Goal: Information Seeking & Learning: Learn about a topic

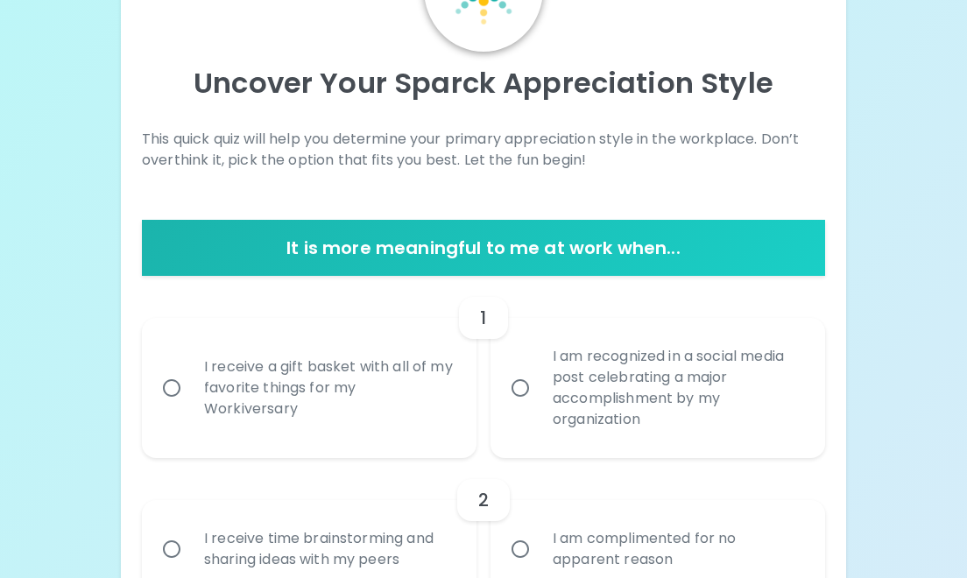
scroll to position [154, 0]
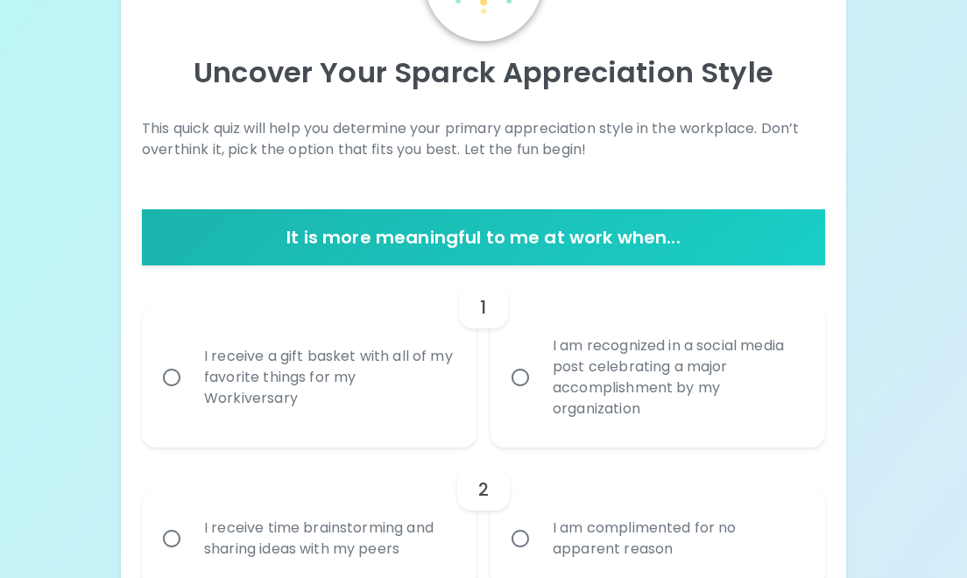
click at [526, 384] on input "I am recognized in a social media post celebrating a major accomplishment by my…" at bounding box center [520, 377] width 37 height 37
radio input "true"
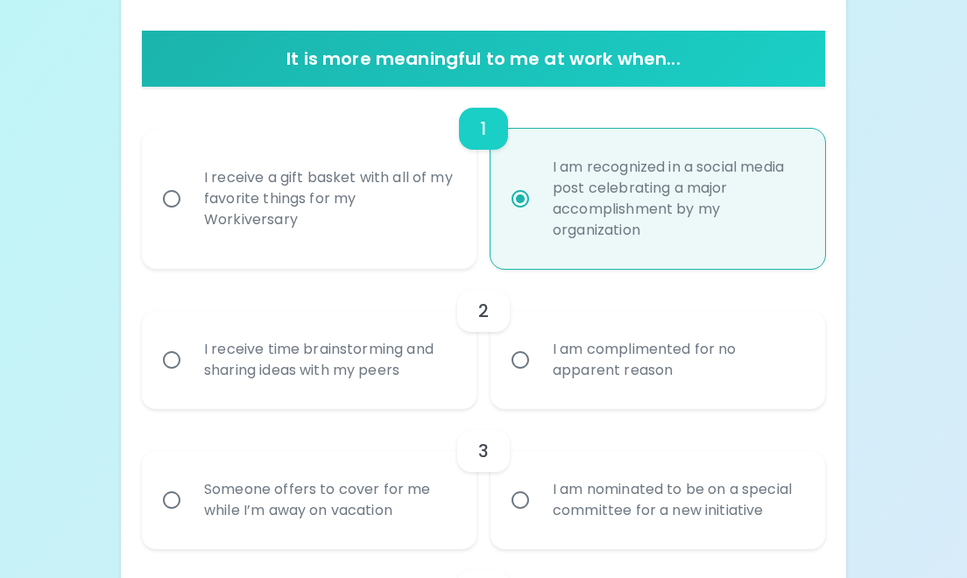
scroll to position [340, 0]
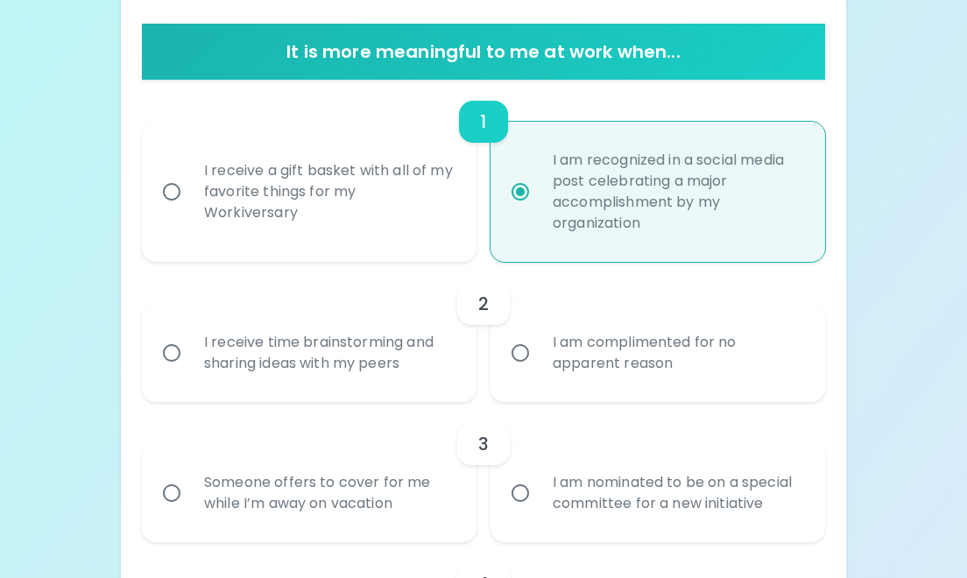
click at [271, 378] on div "I receive time brainstorming and sharing ideas with my peers" at bounding box center [328, 353] width 277 height 84
click at [190, 371] on input "I receive time brainstorming and sharing ideas with my peers" at bounding box center [171, 353] width 37 height 37
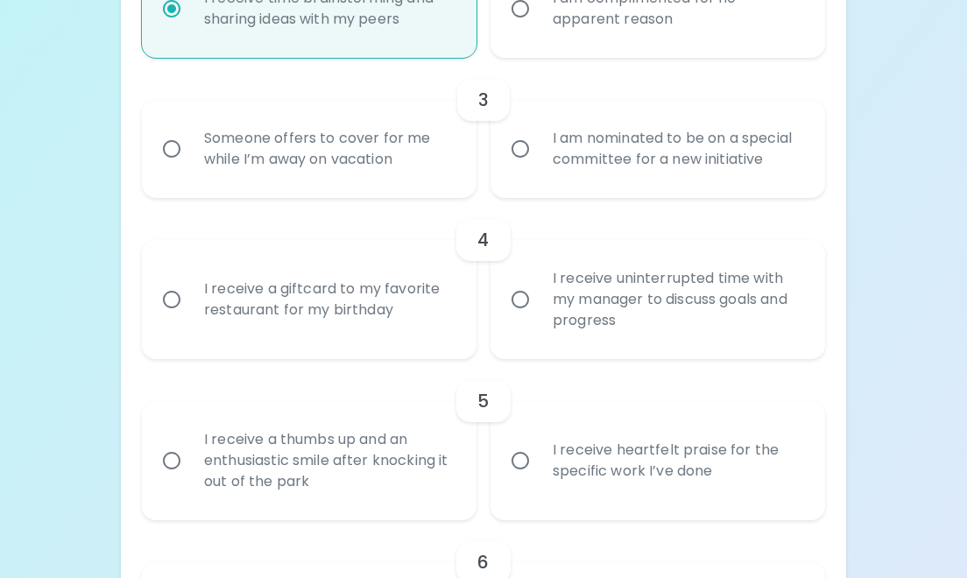
scroll to position [687, 0]
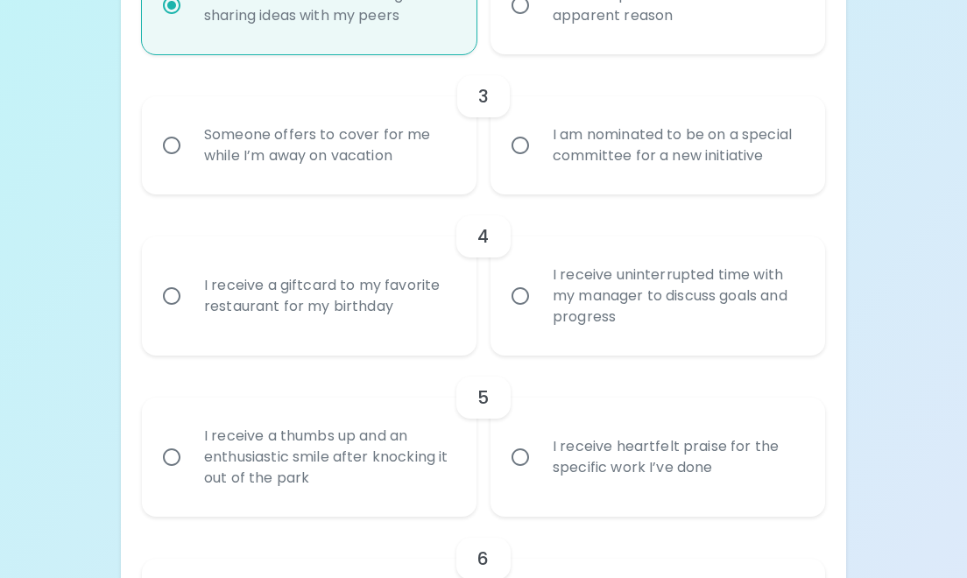
click at [645, 159] on div "I am nominated to be on a special committee for a new initiative" at bounding box center [677, 145] width 277 height 84
click at [539, 159] on input "I am nominated to be on a special committee for a new initiative" at bounding box center [520, 145] width 37 height 37
radio input "true"
radio input "false"
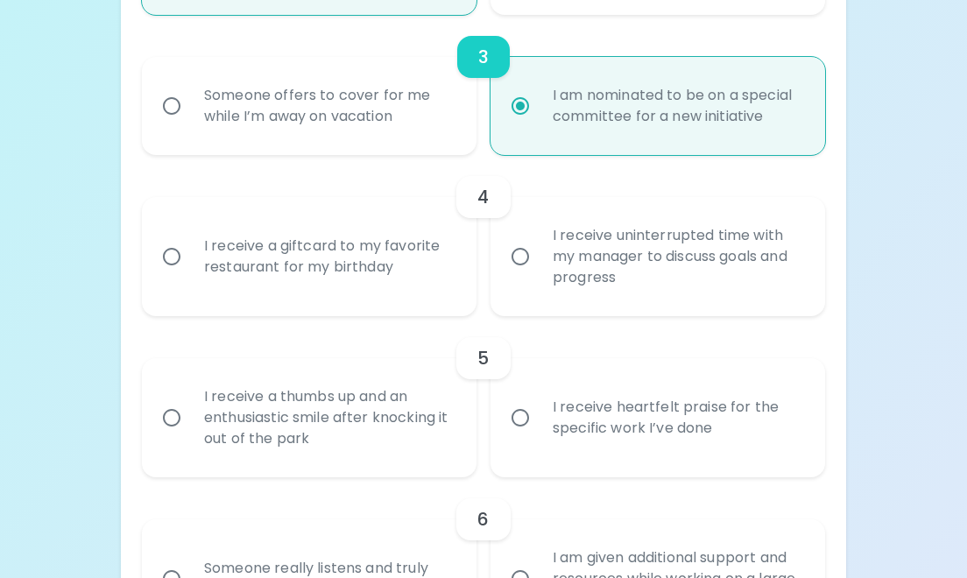
scroll to position [761, 0]
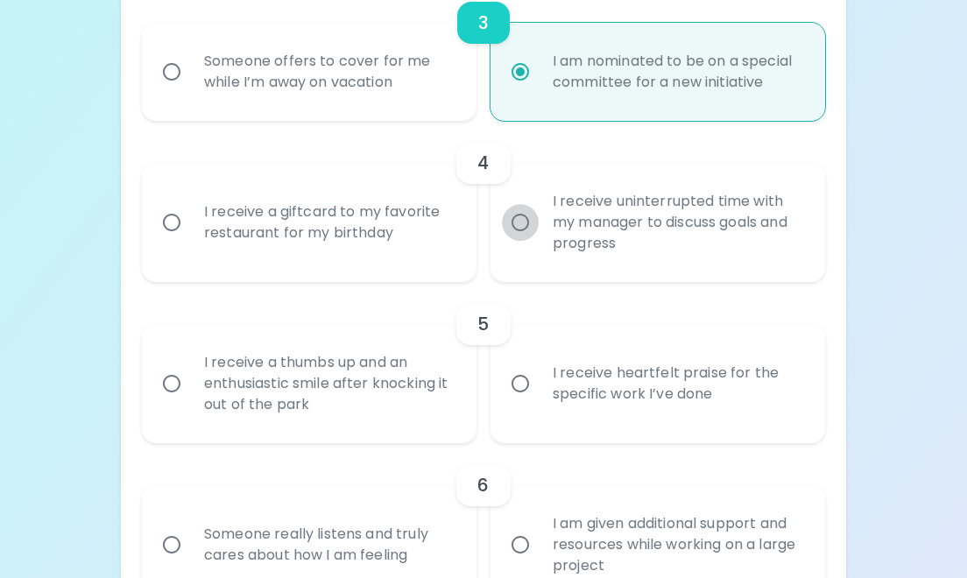
click at [524, 220] on input "I receive uninterrupted time with my manager to discuss goals and progress" at bounding box center [520, 222] width 37 height 37
radio input "false"
radio input "true"
radio input "false"
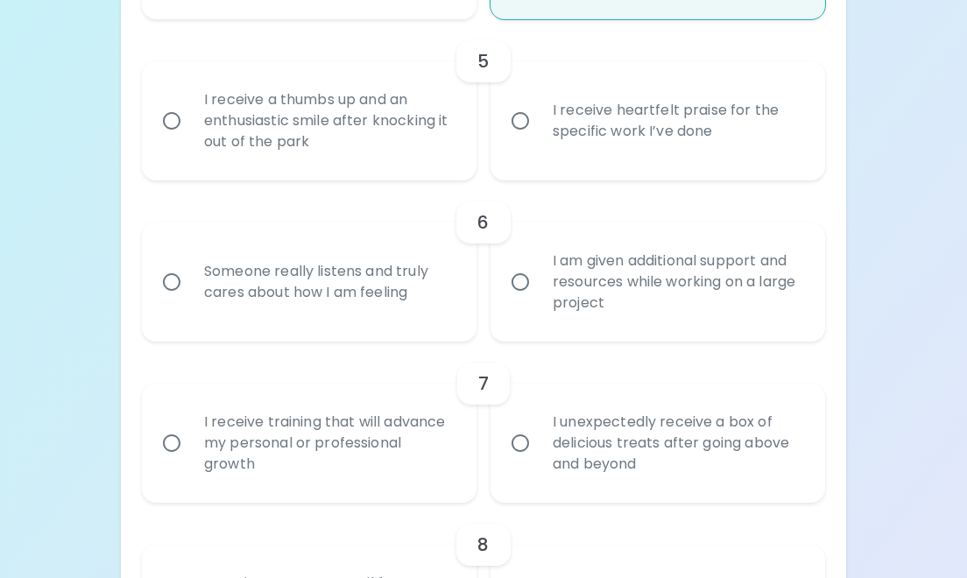
scroll to position [1028, 0]
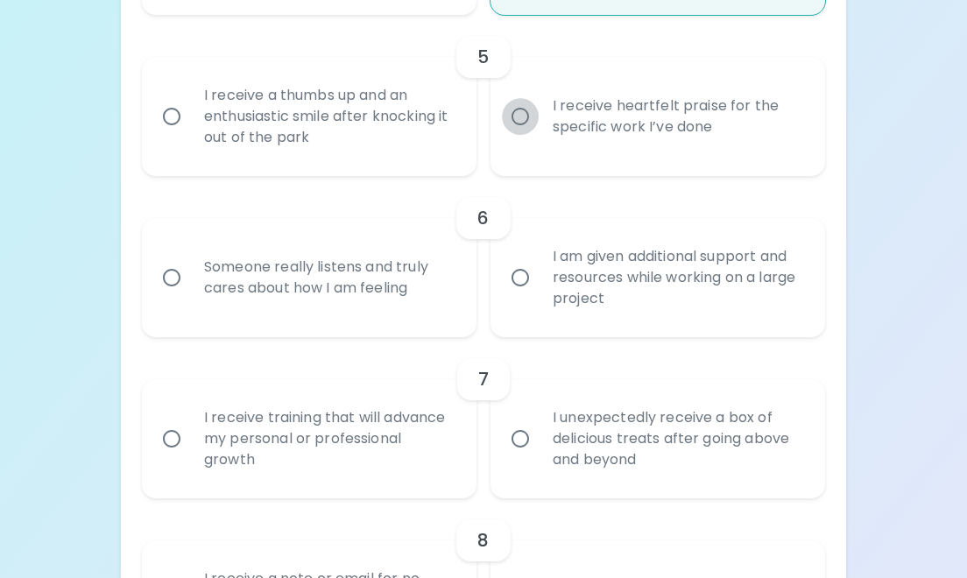
click at [511, 109] on input "I receive heartfelt praise for the specific work I’ve done" at bounding box center [520, 116] width 37 height 37
radio input "false"
radio input "true"
radio input "false"
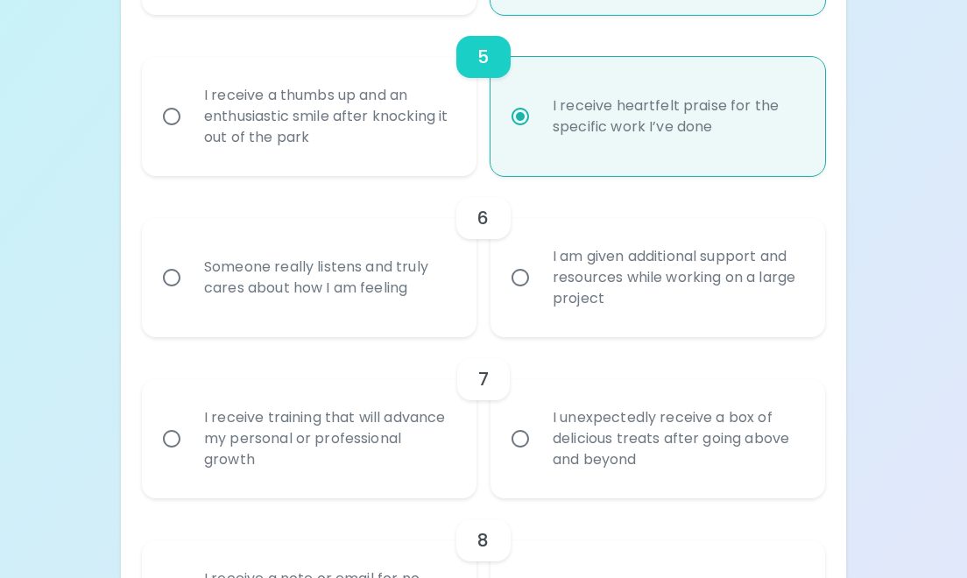
scroll to position [1168, 0]
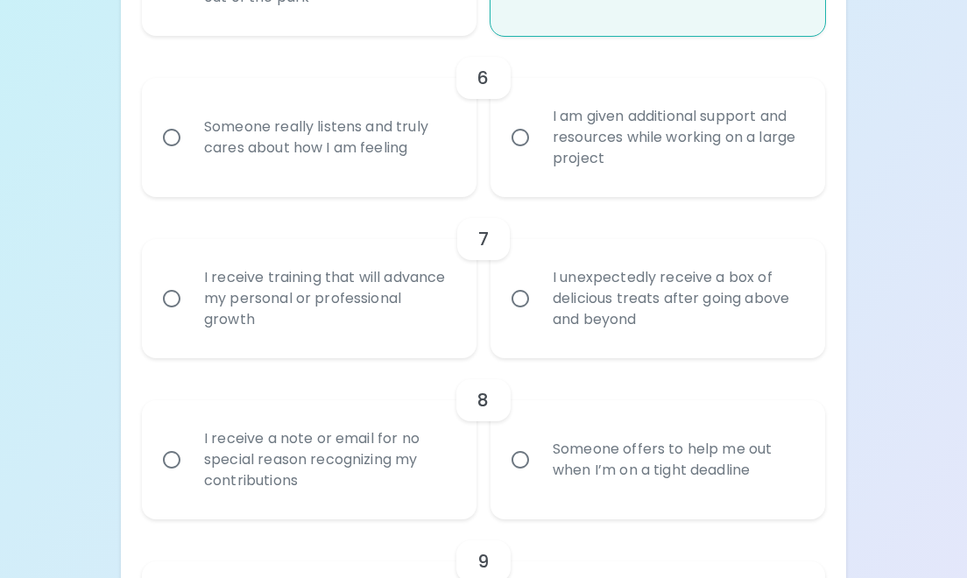
click at [383, 150] on div "Someone really listens and truly cares about how I am feeling" at bounding box center [328, 137] width 277 height 84
click at [190, 150] on input "Someone really listens and truly cares about how I am feeling" at bounding box center [171, 137] width 37 height 37
radio input "false"
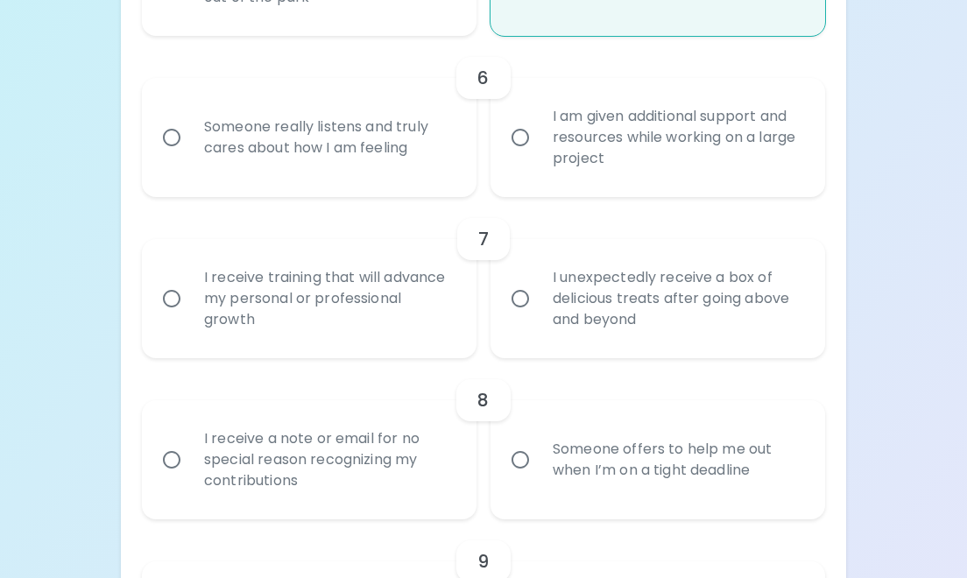
radio input "true"
radio input "false"
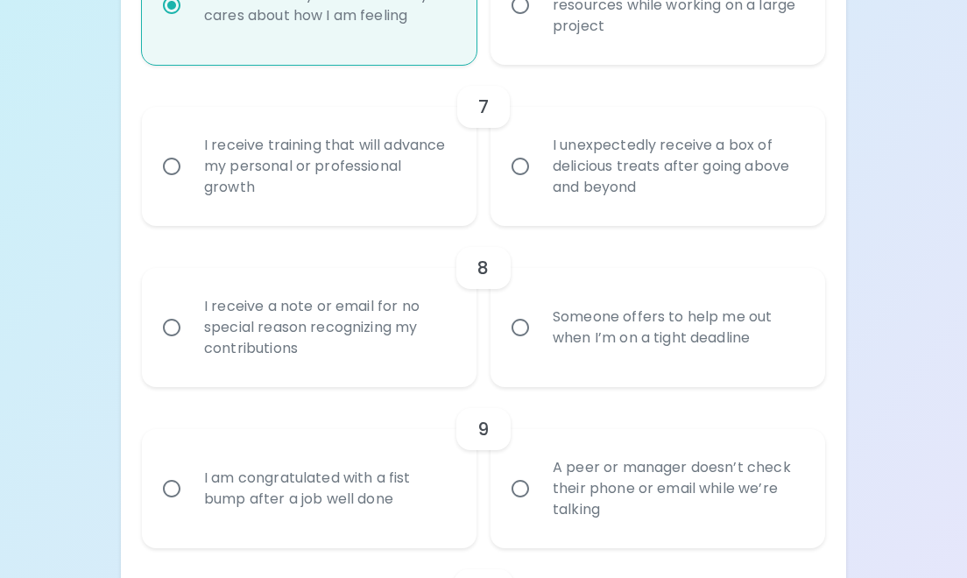
scroll to position [1308, 0]
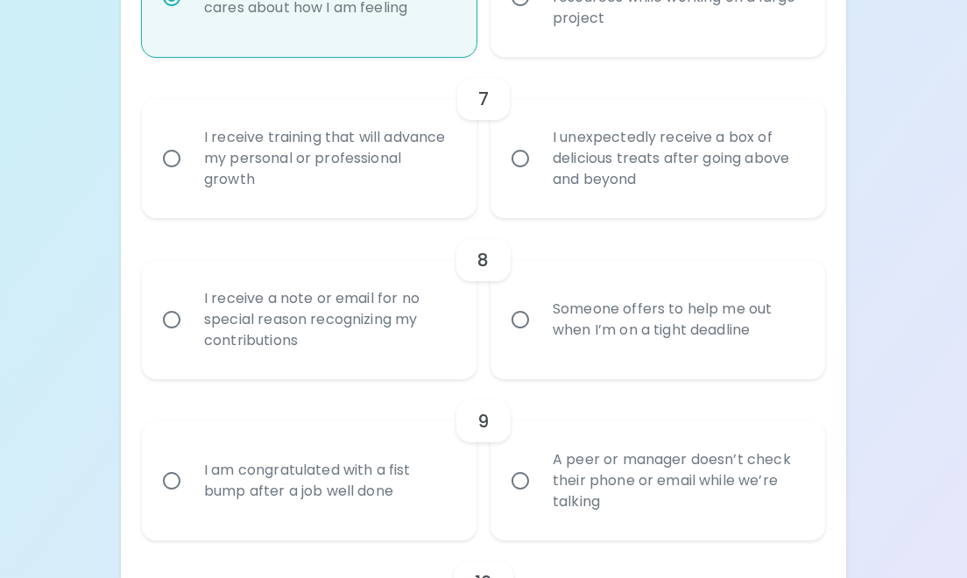
click at [370, 158] on div "I receive training that will advance my personal or professional growth" at bounding box center [328, 158] width 277 height 105
click at [190, 158] on input "I receive training that will advance my personal or professional growth" at bounding box center [171, 158] width 37 height 37
radio input "false"
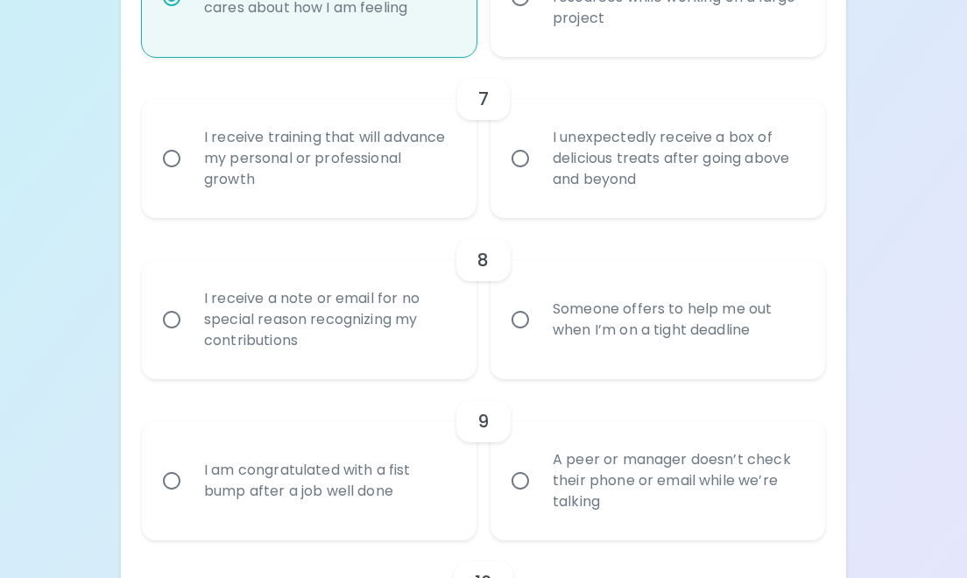
radio input "false"
radio input "true"
radio input "false"
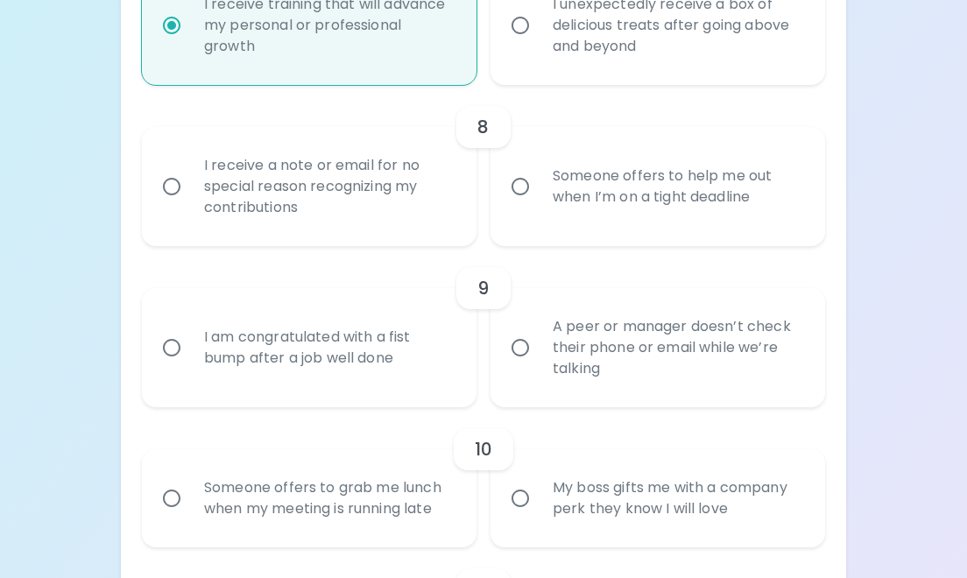
scroll to position [1449, 0]
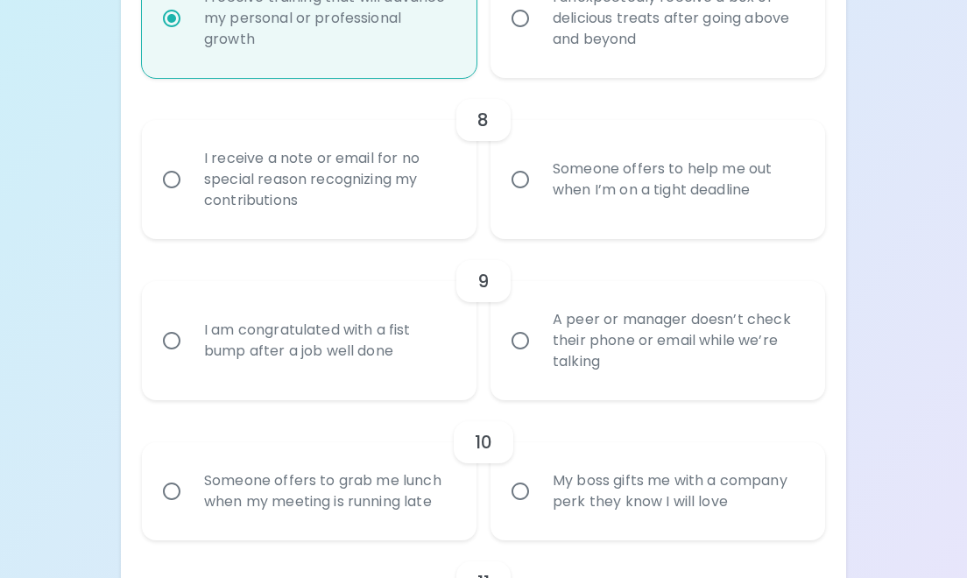
click at [342, 168] on div "I receive a note or email for no special reason recognizing my contributions" at bounding box center [328, 179] width 277 height 105
click at [190, 168] on input "I receive a note or email for no special reason recognizing my contributions" at bounding box center [171, 179] width 37 height 37
radio input "false"
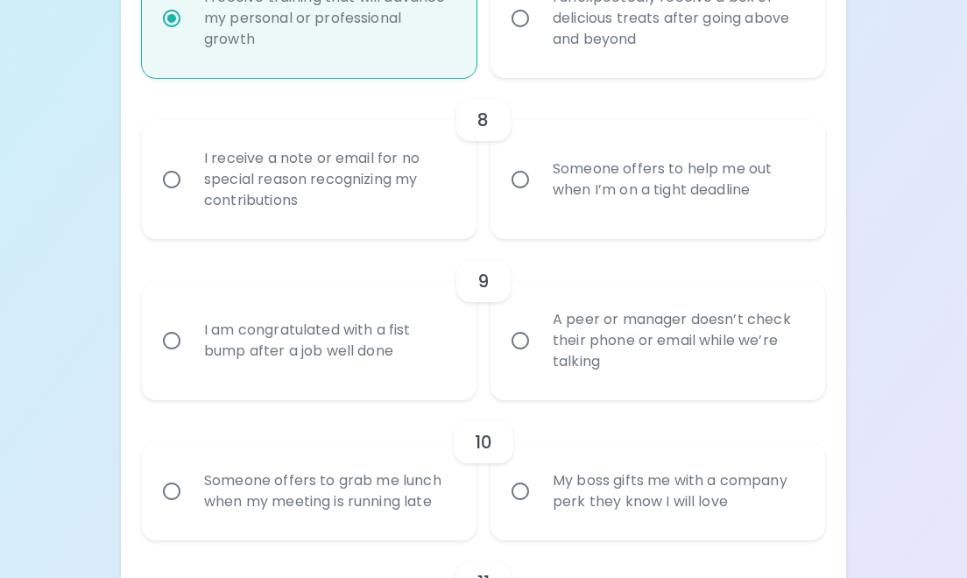
radio input "false"
radio input "true"
radio input "false"
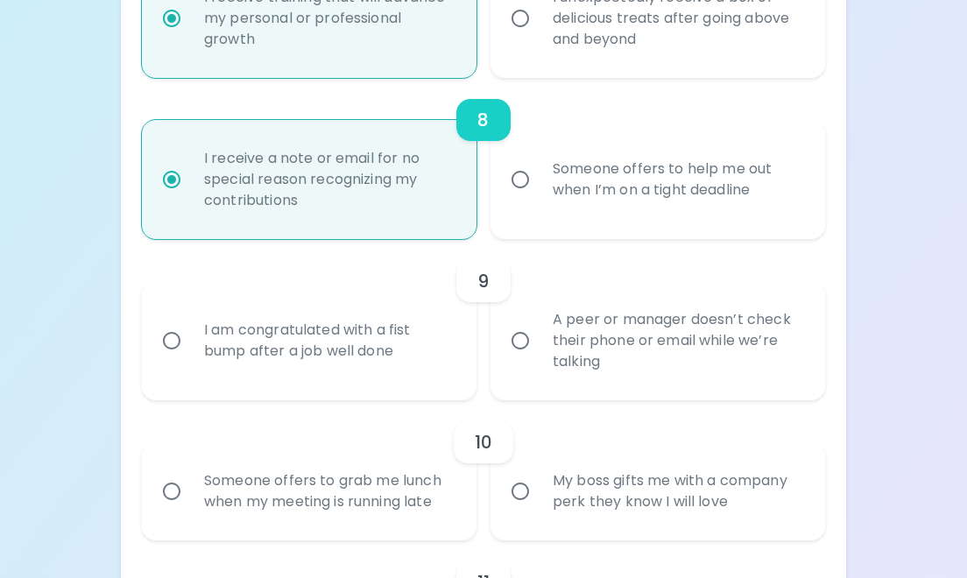
scroll to position [1589, 0]
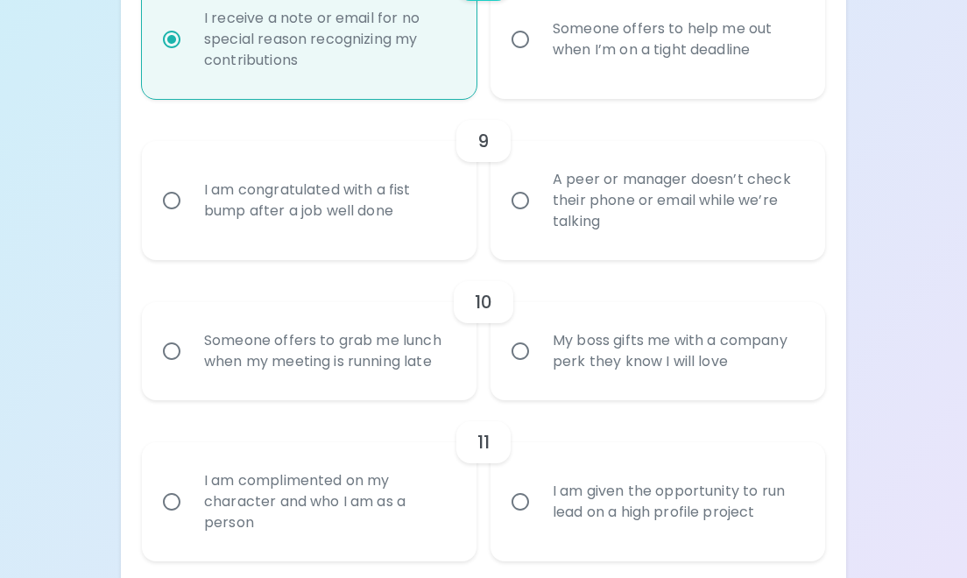
click at [329, 195] on div "I am congratulated with a fist bump after a job well done" at bounding box center [328, 201] width 277 height 84
click at [190, 195] on input "I am congratulated with a fist bump after a job well done" at bounding box center [171, 200] width 37 height 37
radio input "false"
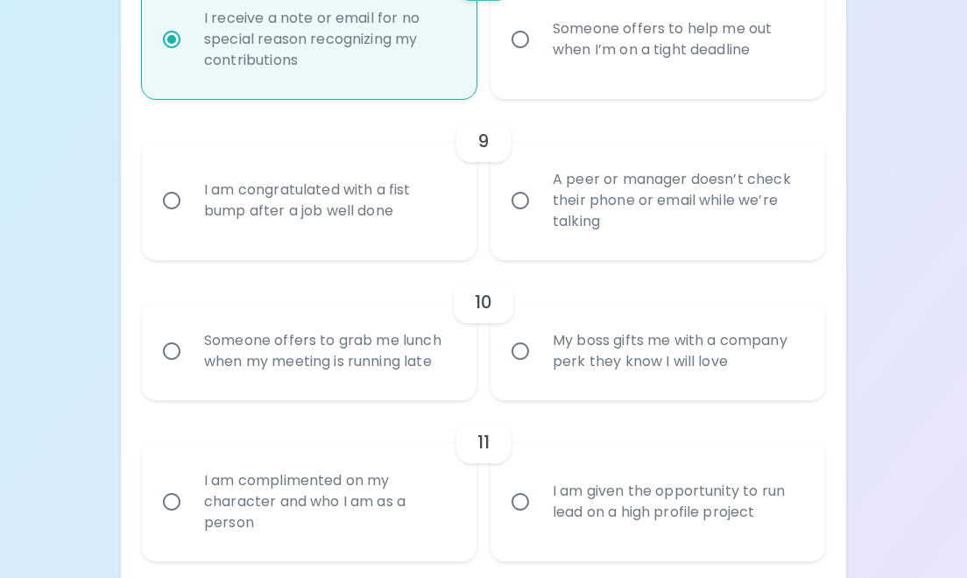
radio input "false"
radio input "true"
radio input "false"
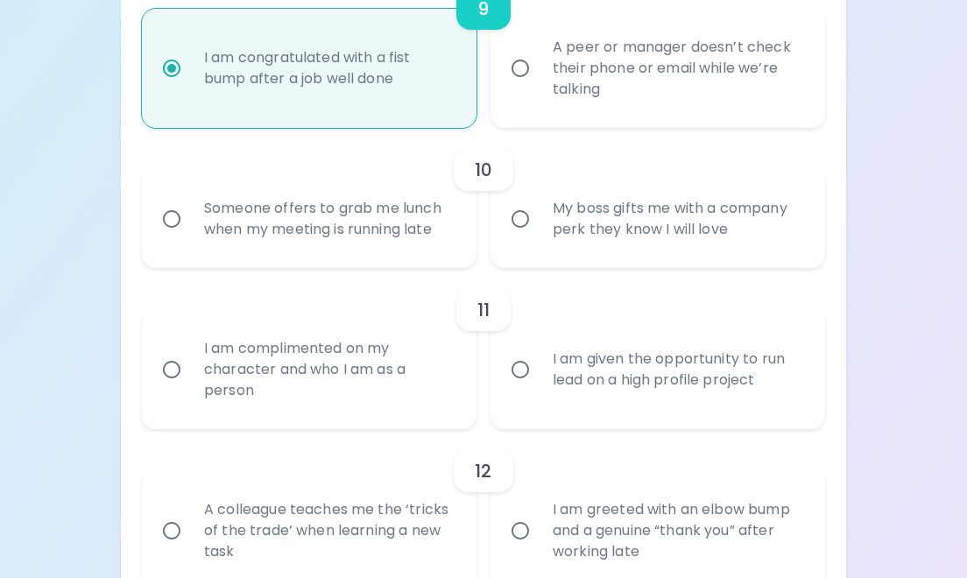
scroll to position [1729, 0]
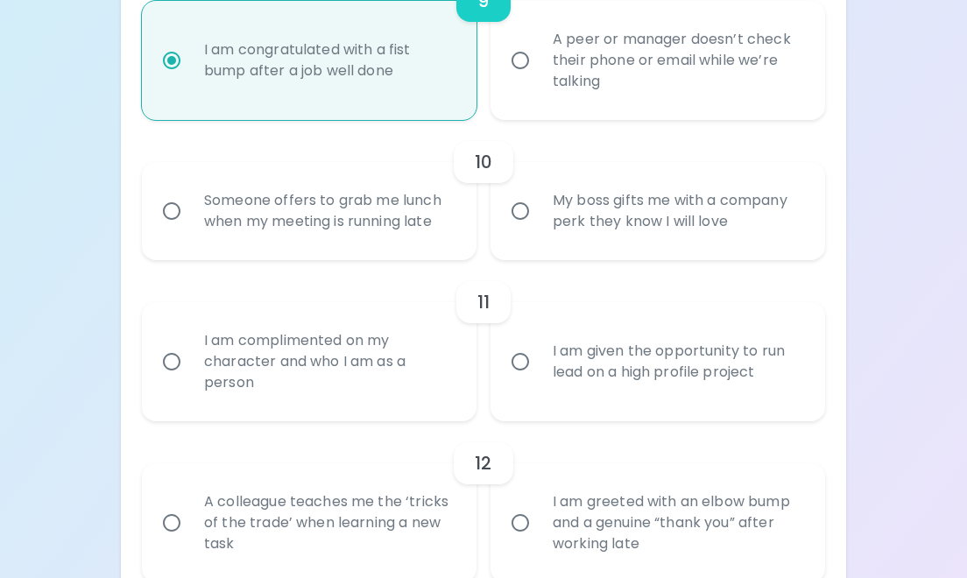
click at [629, 69] on div "A peer or manager doesn’t check their phone or email while we’re talking" at bounding box center [677, 60] width 277 height 105
click at [539, 69] on input "A peer or manager doesn’t check their phone or email while we’re talking" at bounding box center [520, 60] width 37 height 37
radio input "false"
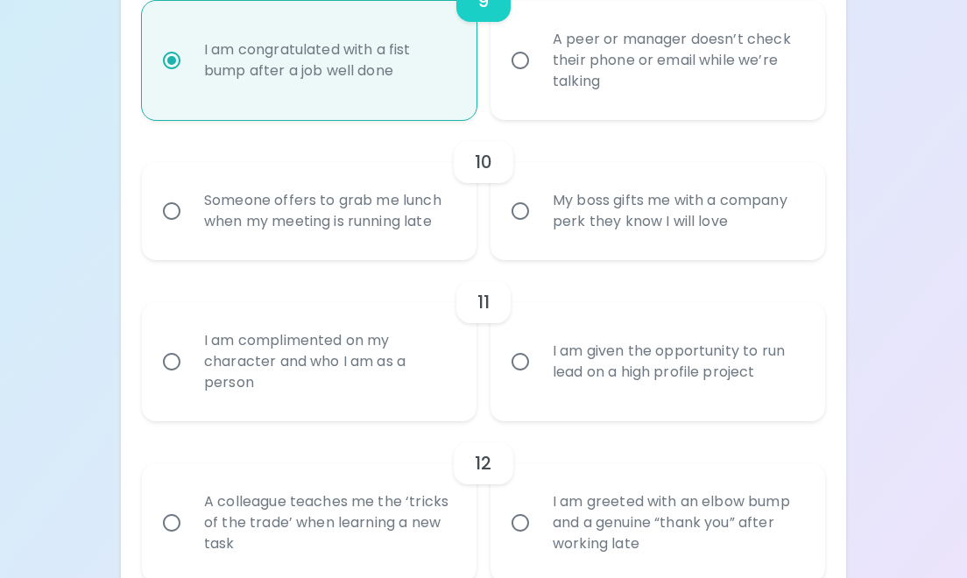
radio input "false"
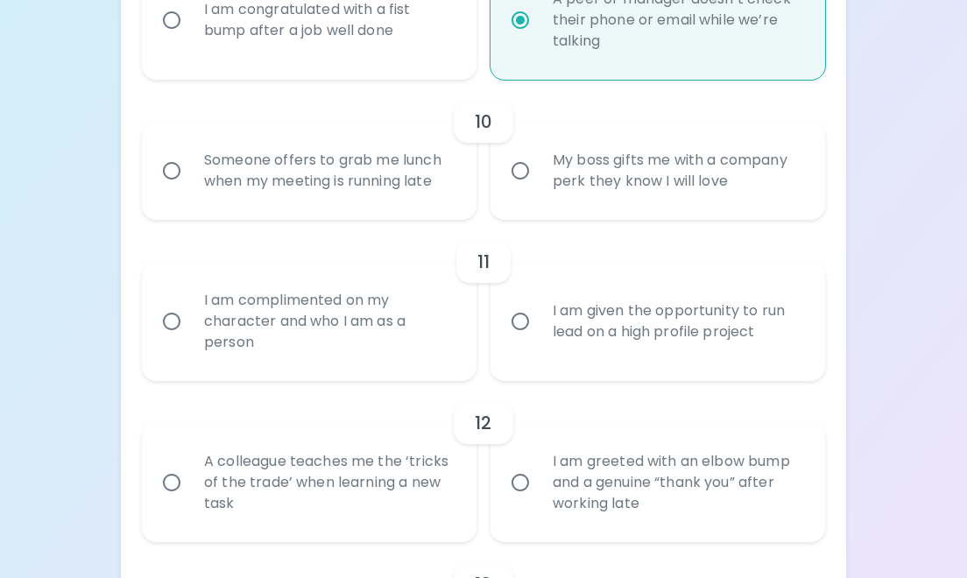
scroll to position [1762, 0]
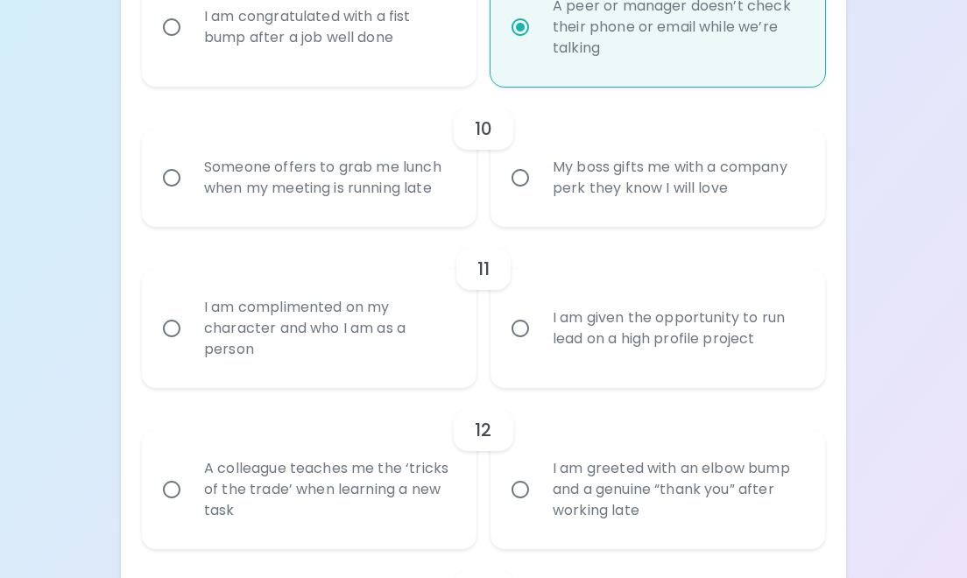
click at [623, 197] on div "My boss gifts me with a company perk they know I will love" at bounding box center [677, 178] width 277 height 84
click at [539, 196] on input "My boss gifts me with a company perk they know I will love" at bounding box center [520, 177] width 37 height 37
radio input "false"
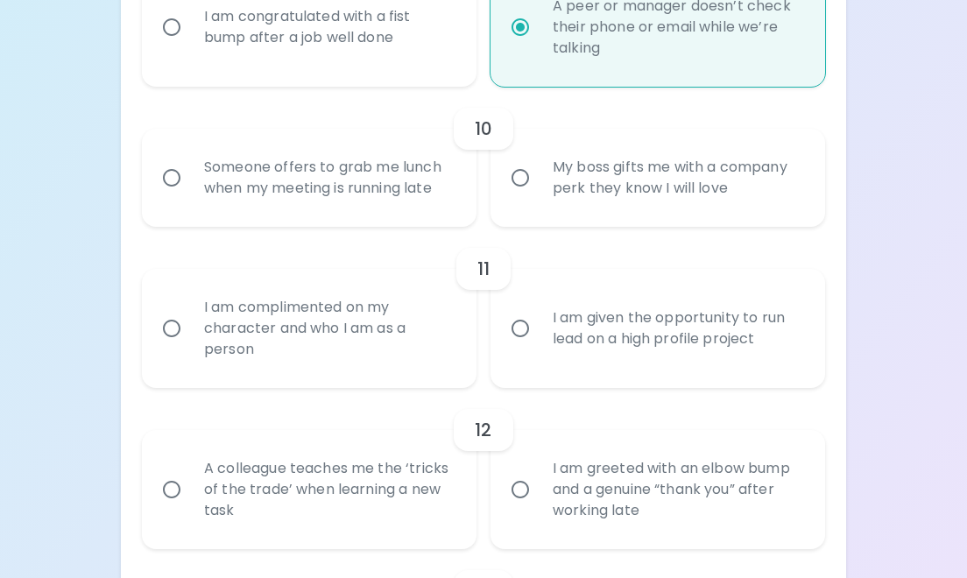
radio input "false"
radio input "true"
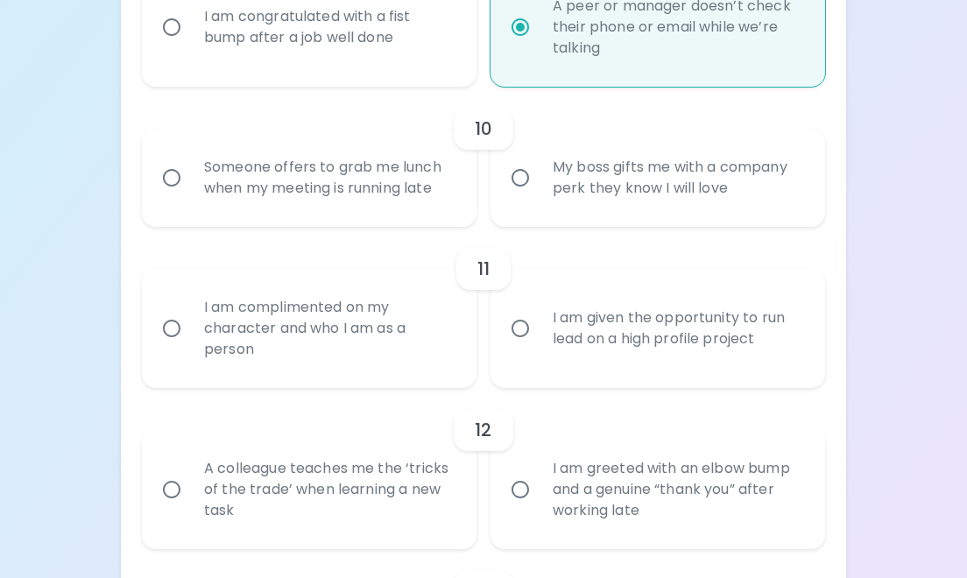
radio input "false"
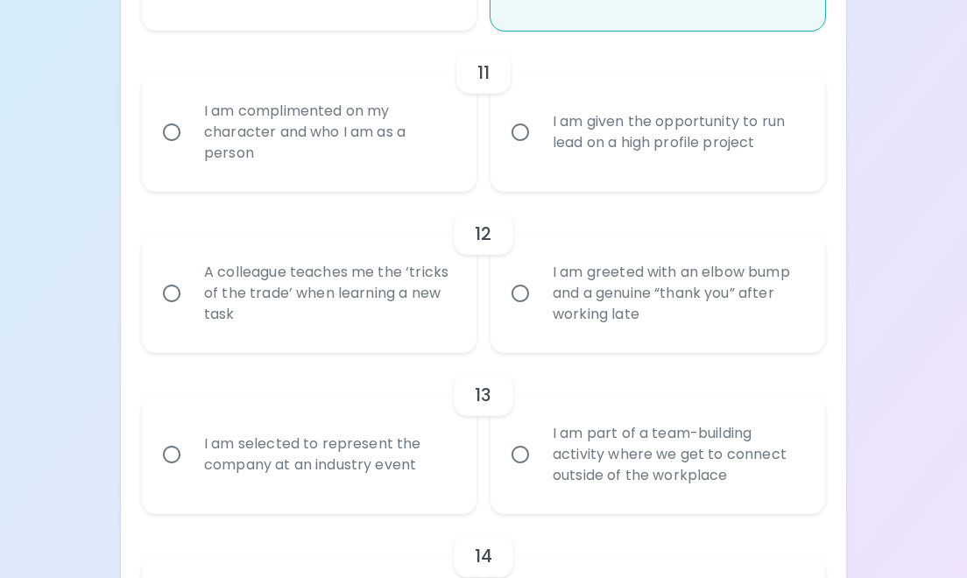
scroll to position [1960, 0]
click at [259, 114] on div "I am complimented on my character and who I am as a person" at bounding box center [328, 130] width 277 height 105
click at [190, 114] on input "I am complimented on my character and who I am as a person" at bounding box center [171, 130] width 37 height 37
radio input "false"
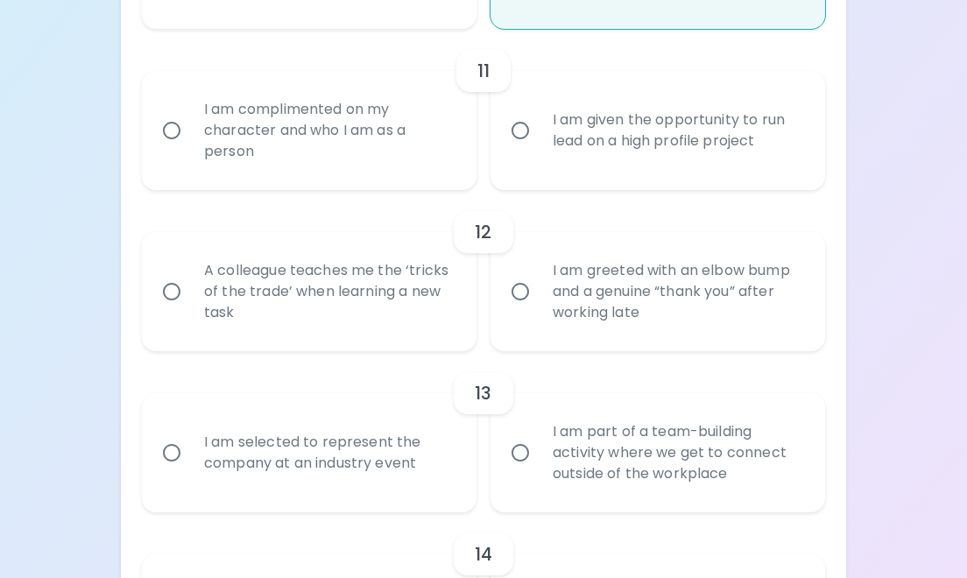
radio input "false"
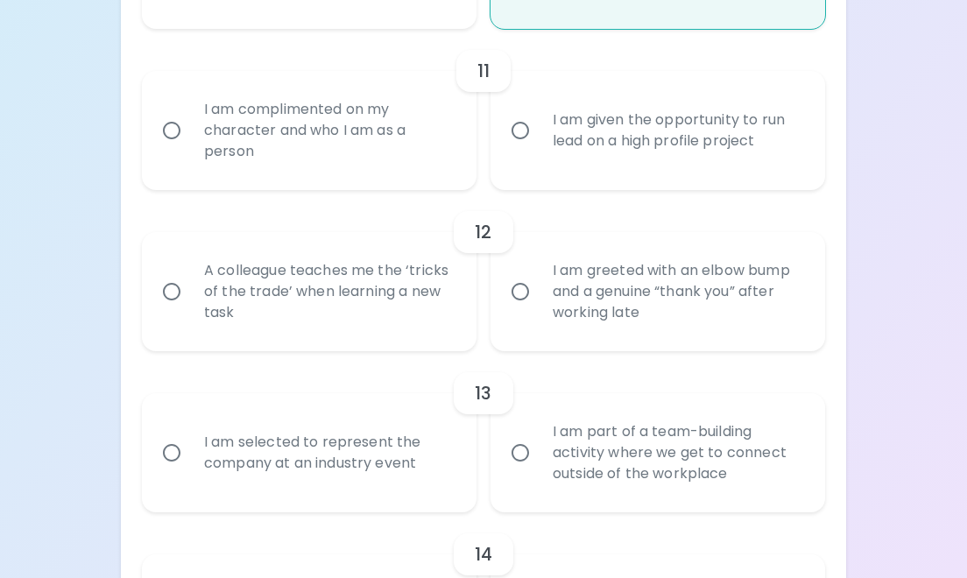
radio input "false"
radio input "true"
radio input "false"
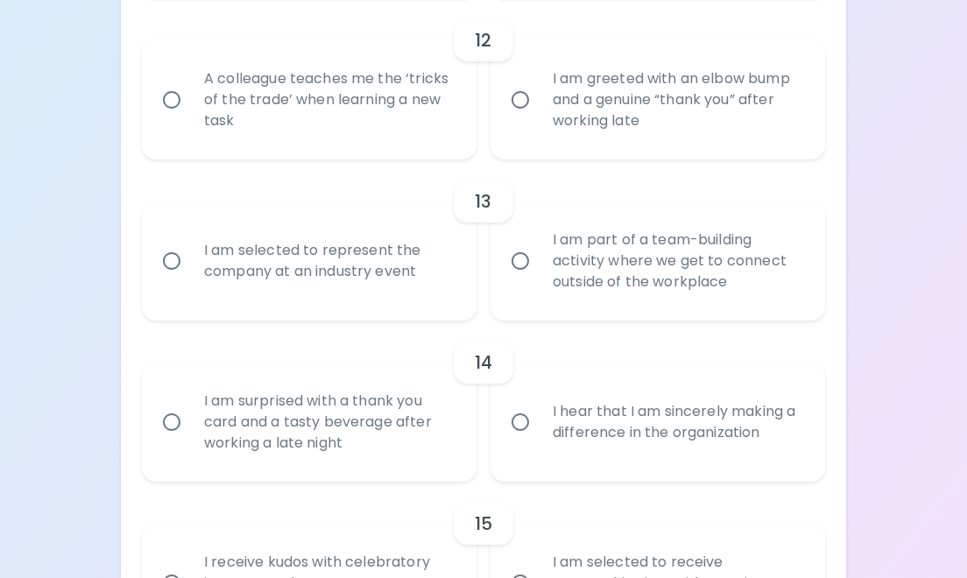
scroll to position [2154, 0]
click at [259, 114] on div "A colleague teaches me the ‘tricks of the trade’ when learning a new task" at bounding box center [328, 98] width 277 height 105
click at [190, 114] on input "A colleague teaches me the ‘tricks of the trade’ when learning a new task" at bounding box center [171, 98] width 37 height 37
radio input "false"
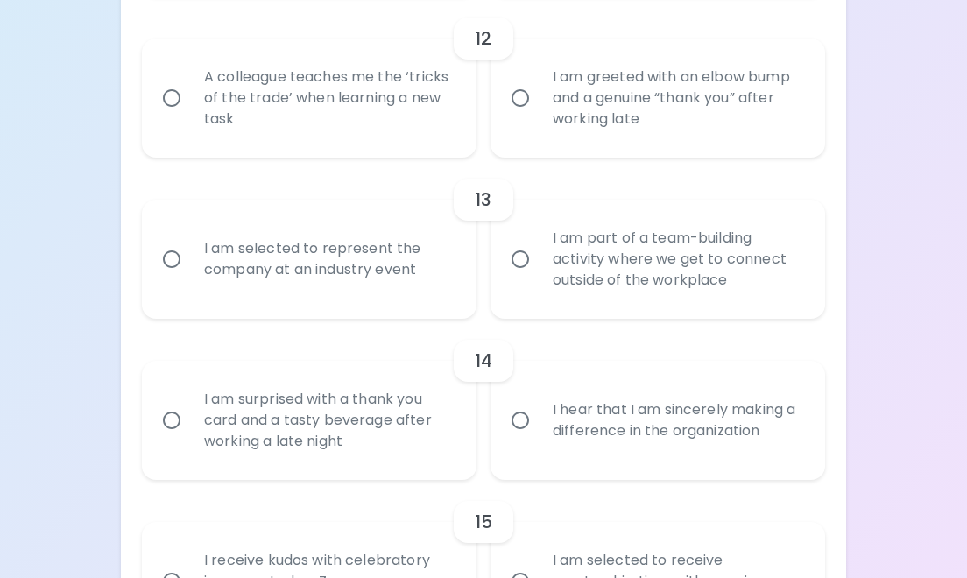
radio input "false"
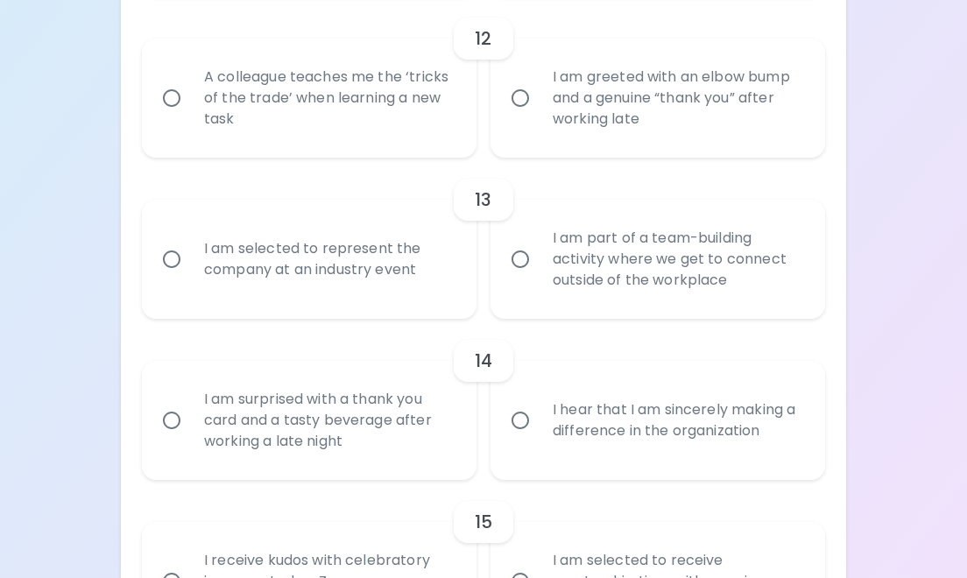
radio input "false"
radio input "true"
radio input "false"
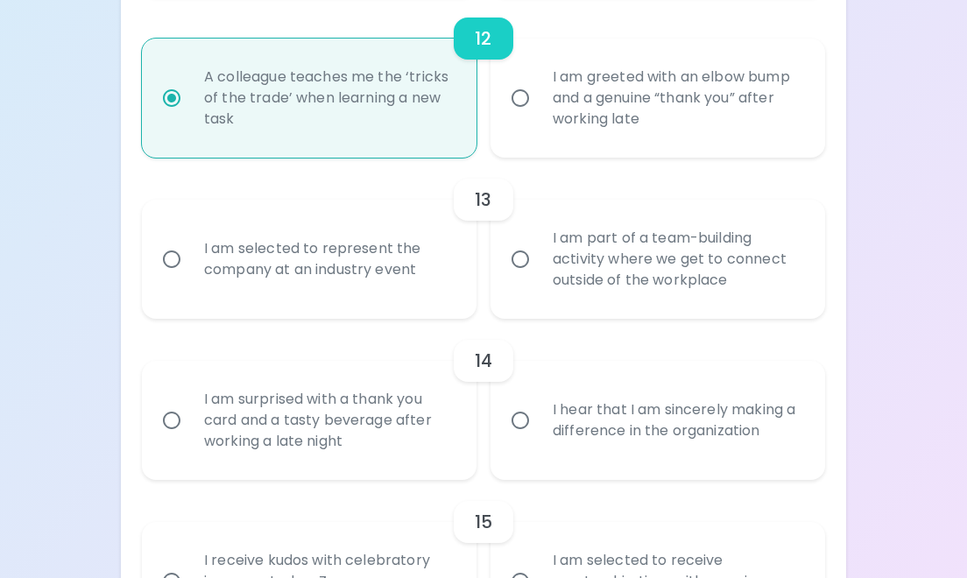
scroll to position [2294, 0]
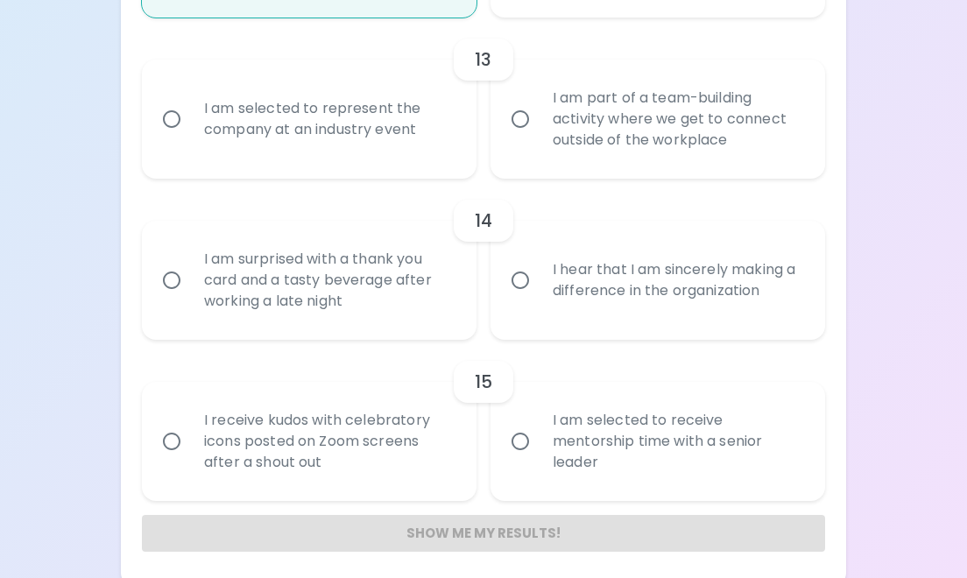
click at [603, 109] on div "I am part of a team-building activity where we get to connect outside of the wo…" at bounding box center [677, 119] width 277 height 105
click at [539, 109] on input "I am part of a team-building activity where we get to connect outside of the wo…" at bounding box center [520, 119] width 37 height 37
radio input "false"
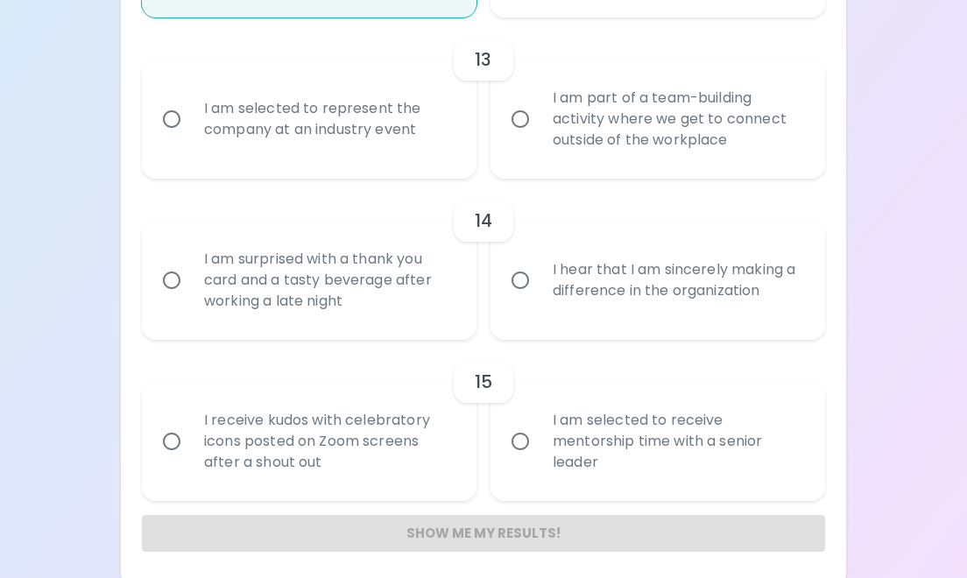
radio input "false"
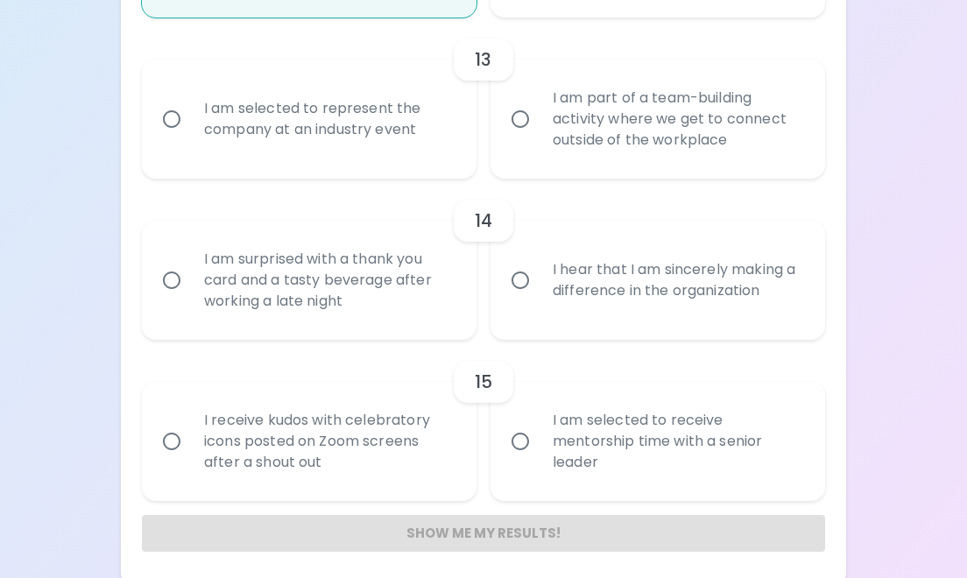
radio input "false"
radio input "true"
radio input "false"
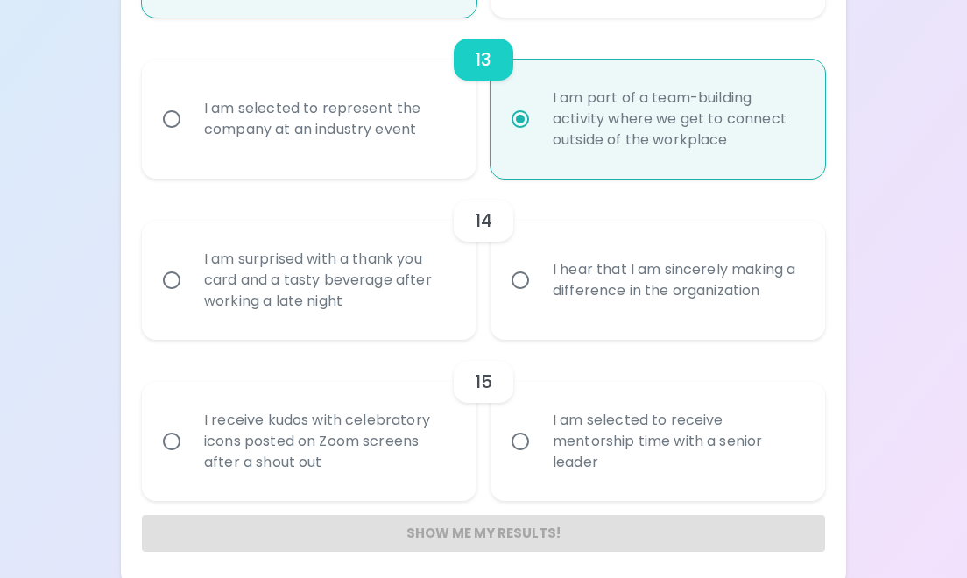
scroll to position [2302, 0]
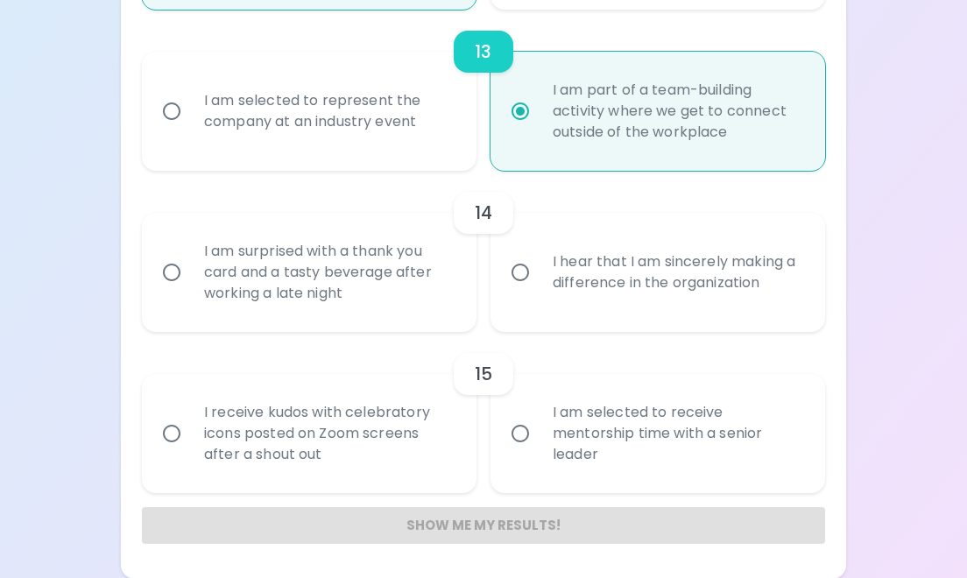
click at [592, 243] on div "I hear that I am sincerely making a difference in the organization" at bounding box center [677, 272] width 277 height 84
click at [539, 254] on input "I hear that I am sincerely making a difference in the organization" at bounding box center [520, 272] width 37 height 37
radio input "false"
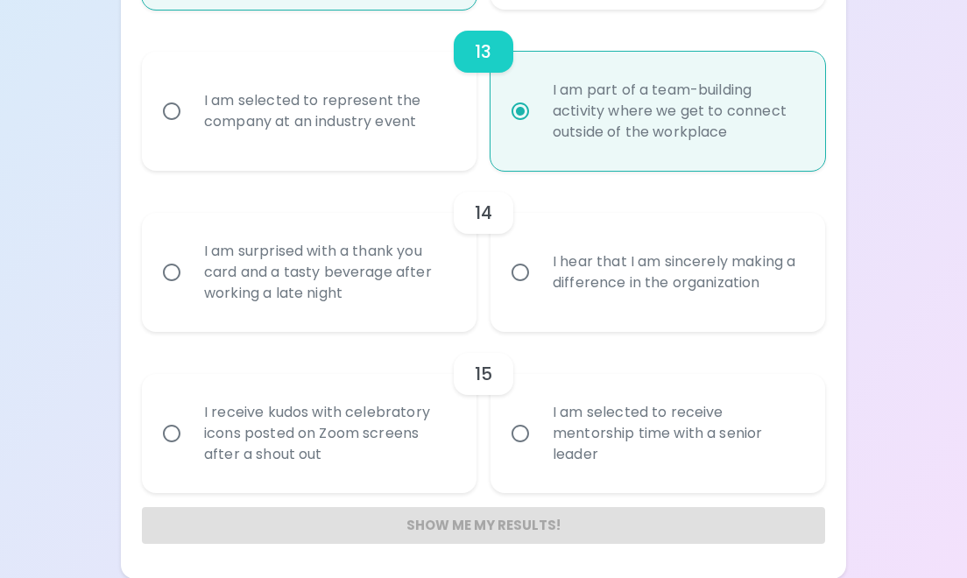
radio input "false"
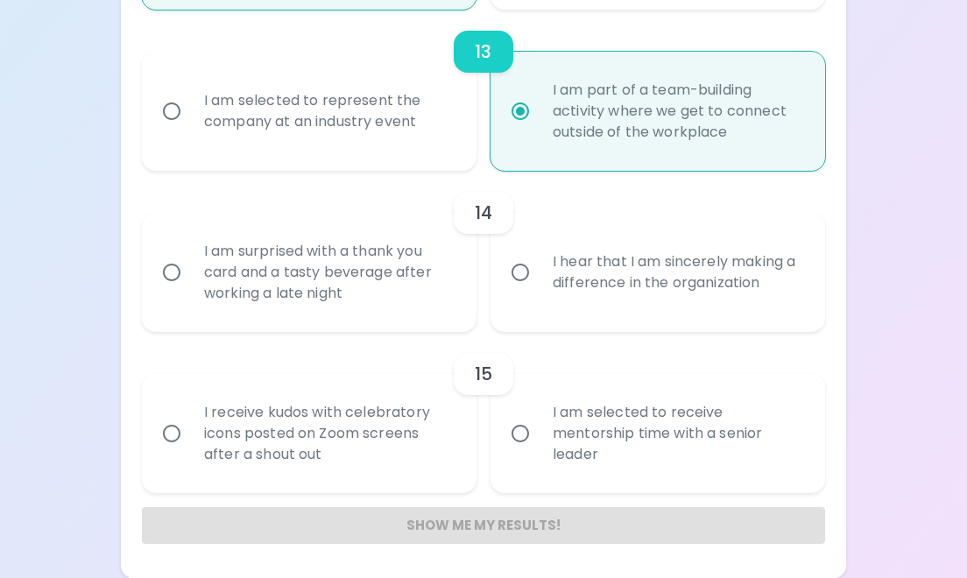
radio input "false"
radio input "true"
radio input "false"
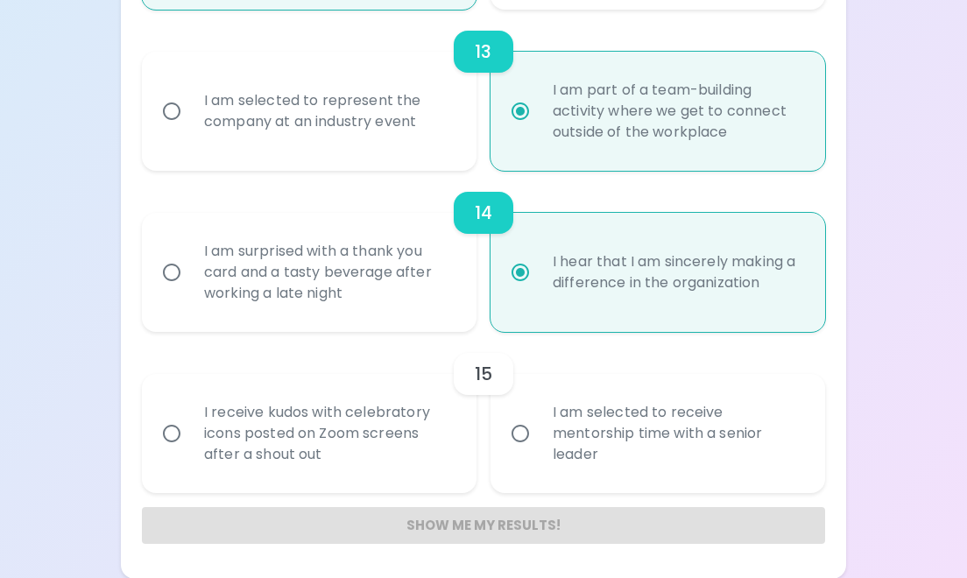
click at [631, 433] on div "I am selected to receive mentorship time with a senior leader" at bounding box center [677, 433] width 277 height 105
click at [539, 433] on input "I am selected to receive mentorship time with a senior leader" at bounding box center [520, 433] width 37 height 37
radio input "false"
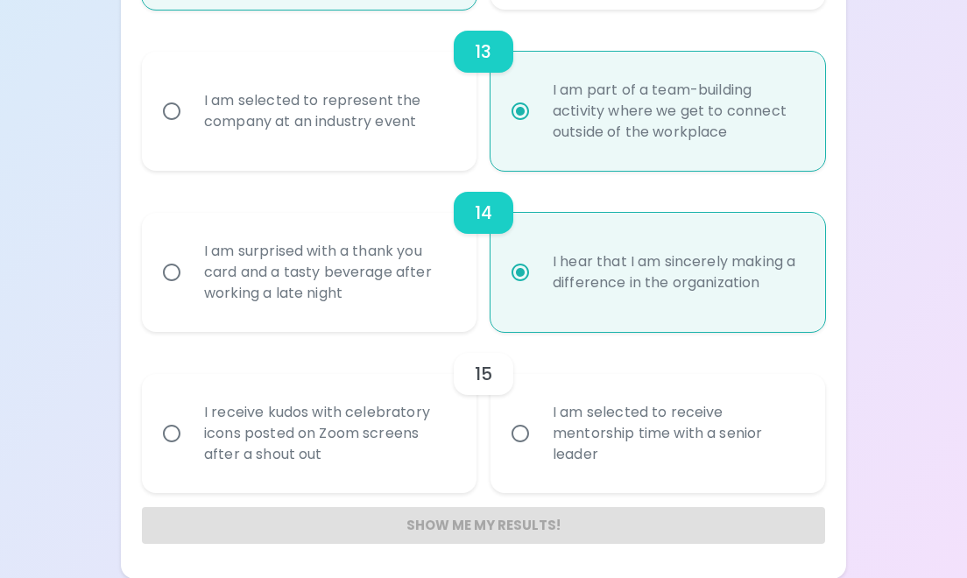
radio input "false"
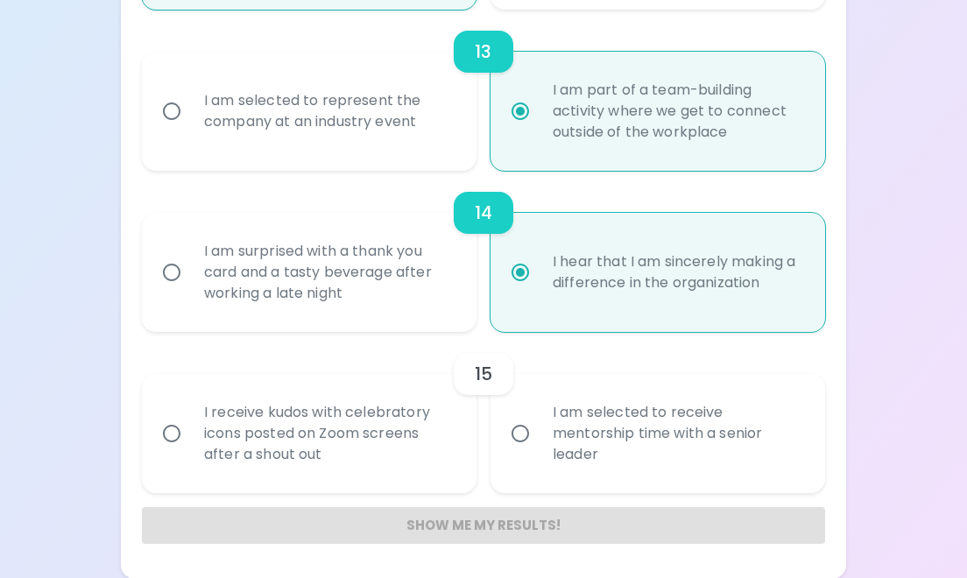
radio input "false"
radio input "true"
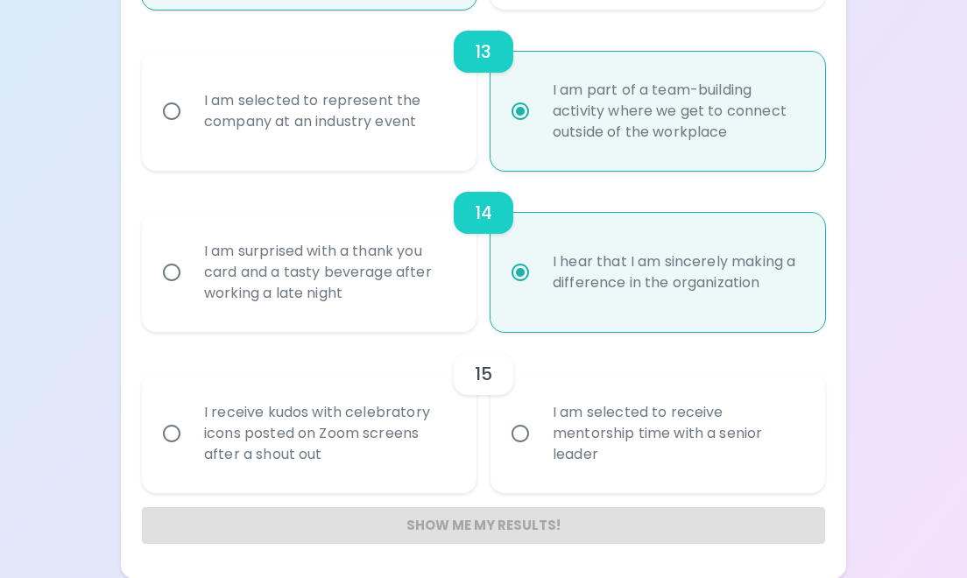
radio input "false"
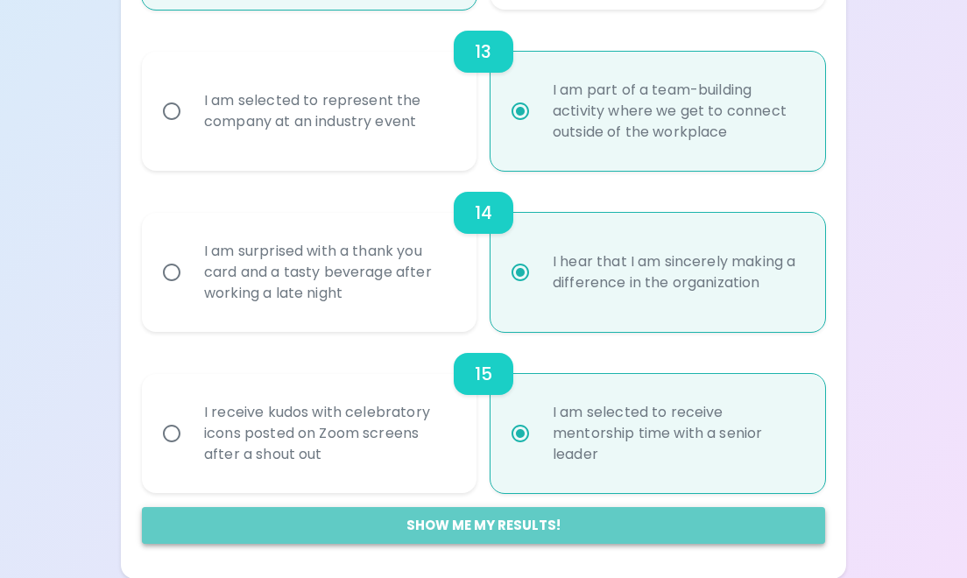
click at [536, 532] on button "Show me my results!" at bounding box center [483, 525] width 683 height 37
radio input "false"
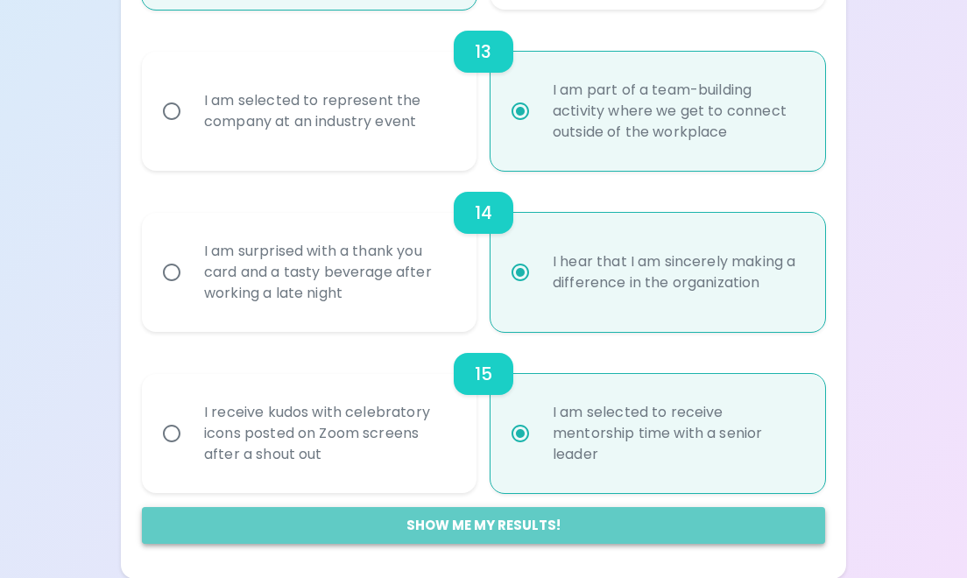
radio input "false"
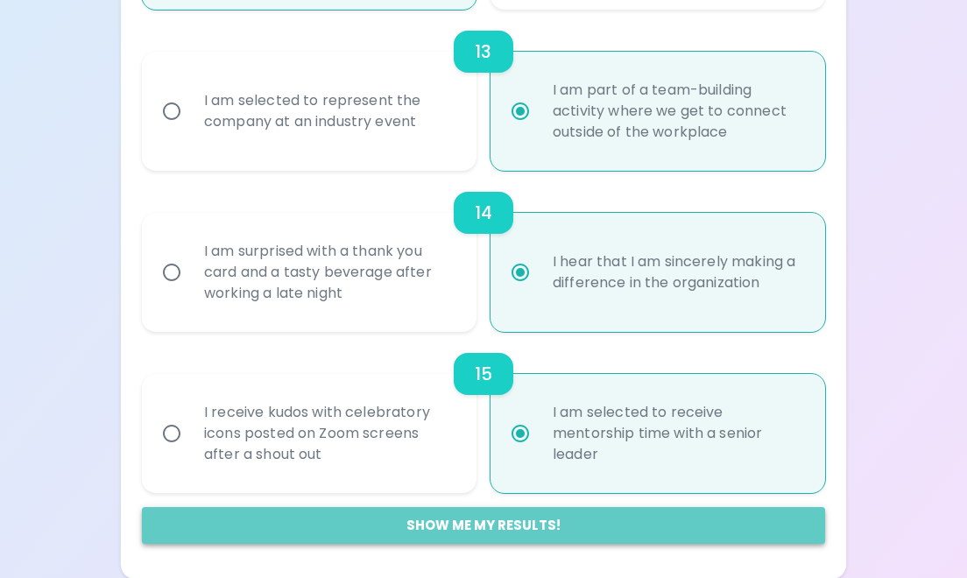
radio input "false"
radio input "true"
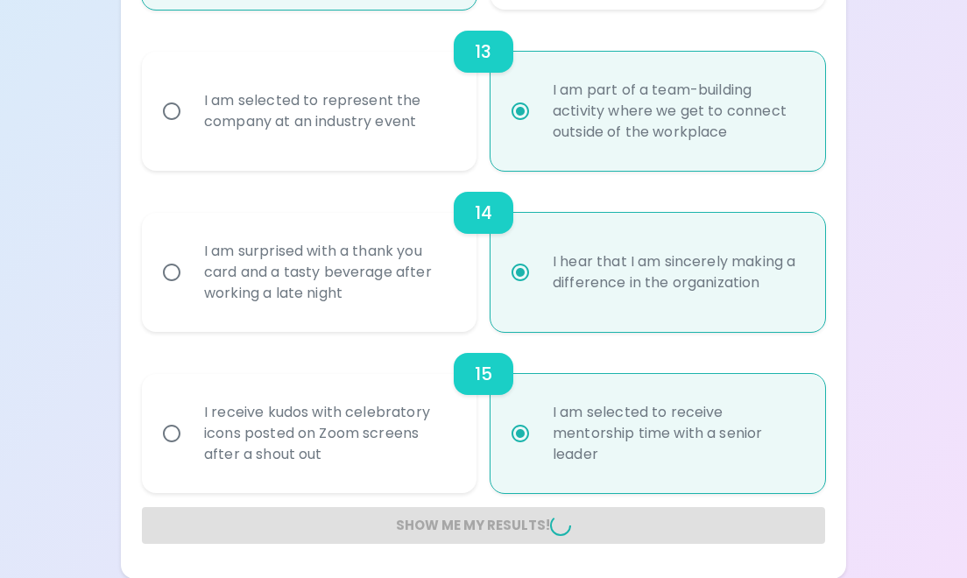
radio input "false"
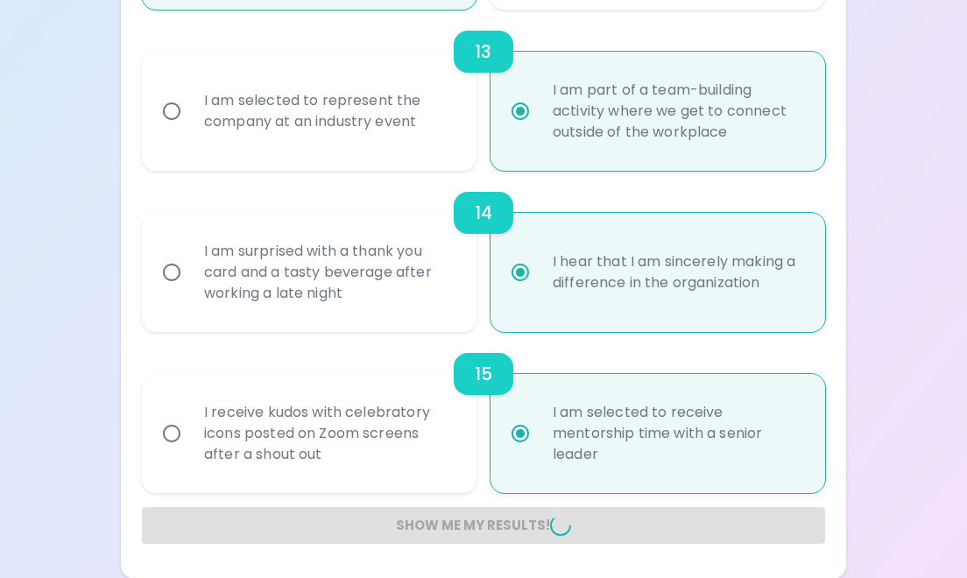
radio input "false"
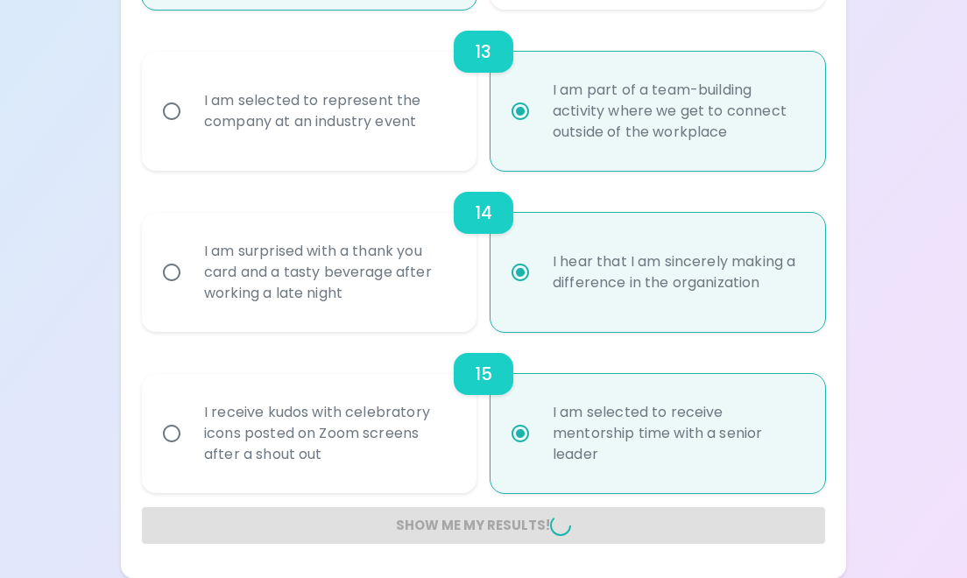
radio input "false"
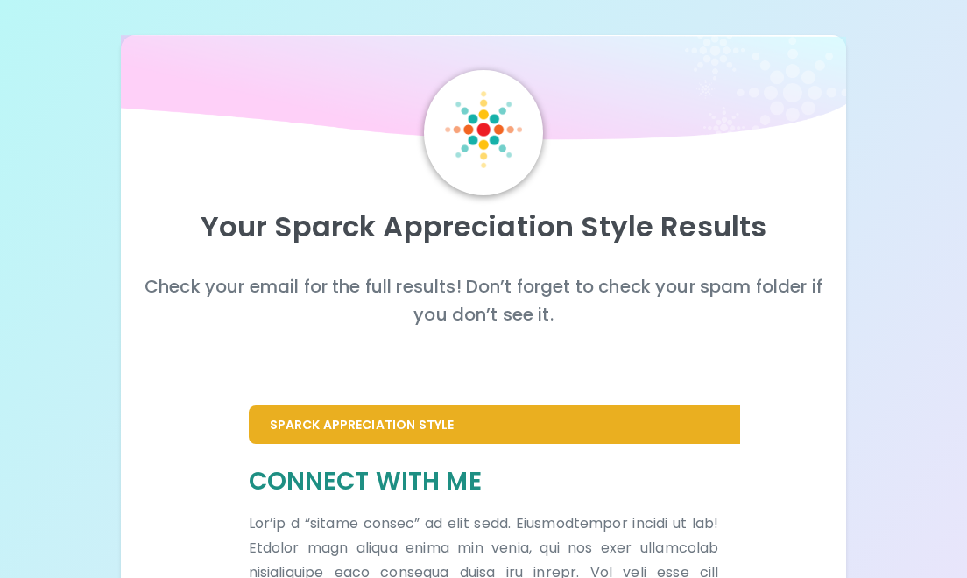
scroll to position [0, 0]
